Goal: Navigation & Orientation: Find specific page/section

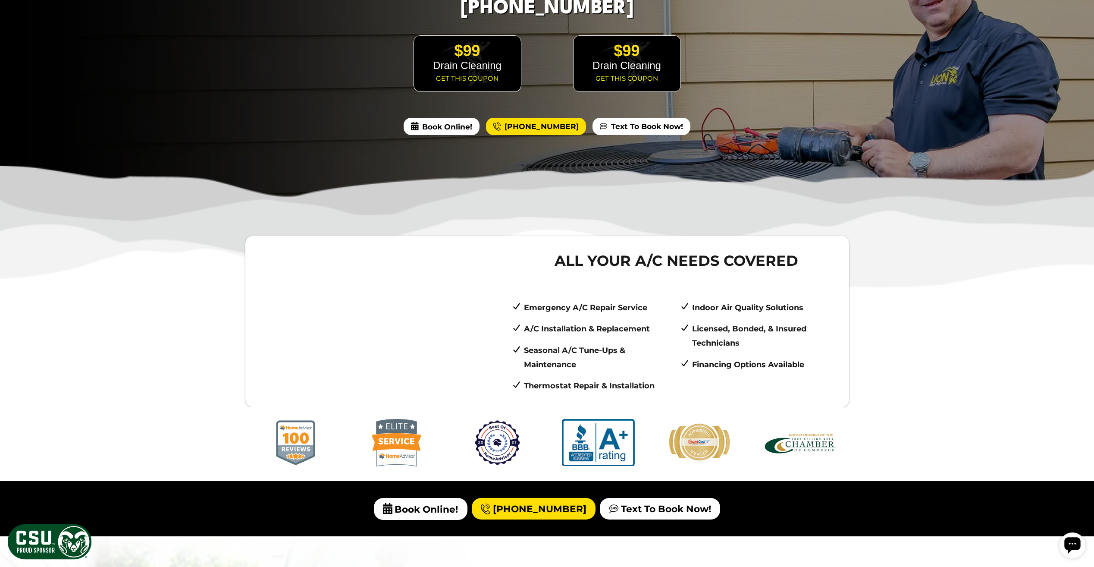
scroll to position [43, 0]
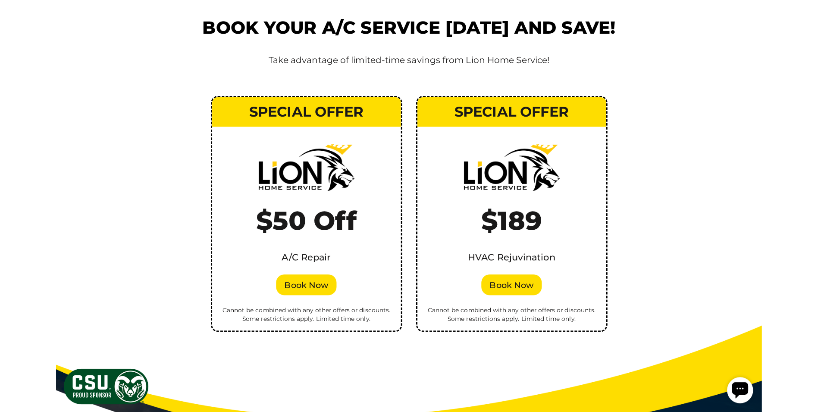
scroll to position [1425, 0]
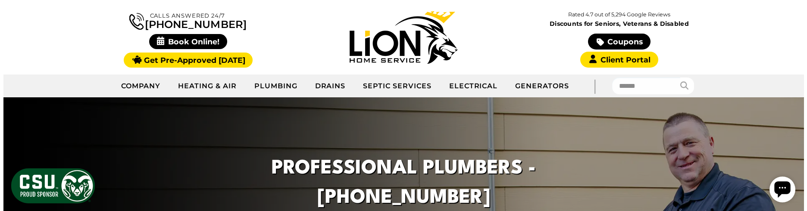
scroll to position [173, 0]
